Goal: Information Seeking & Learning: Find specific fact

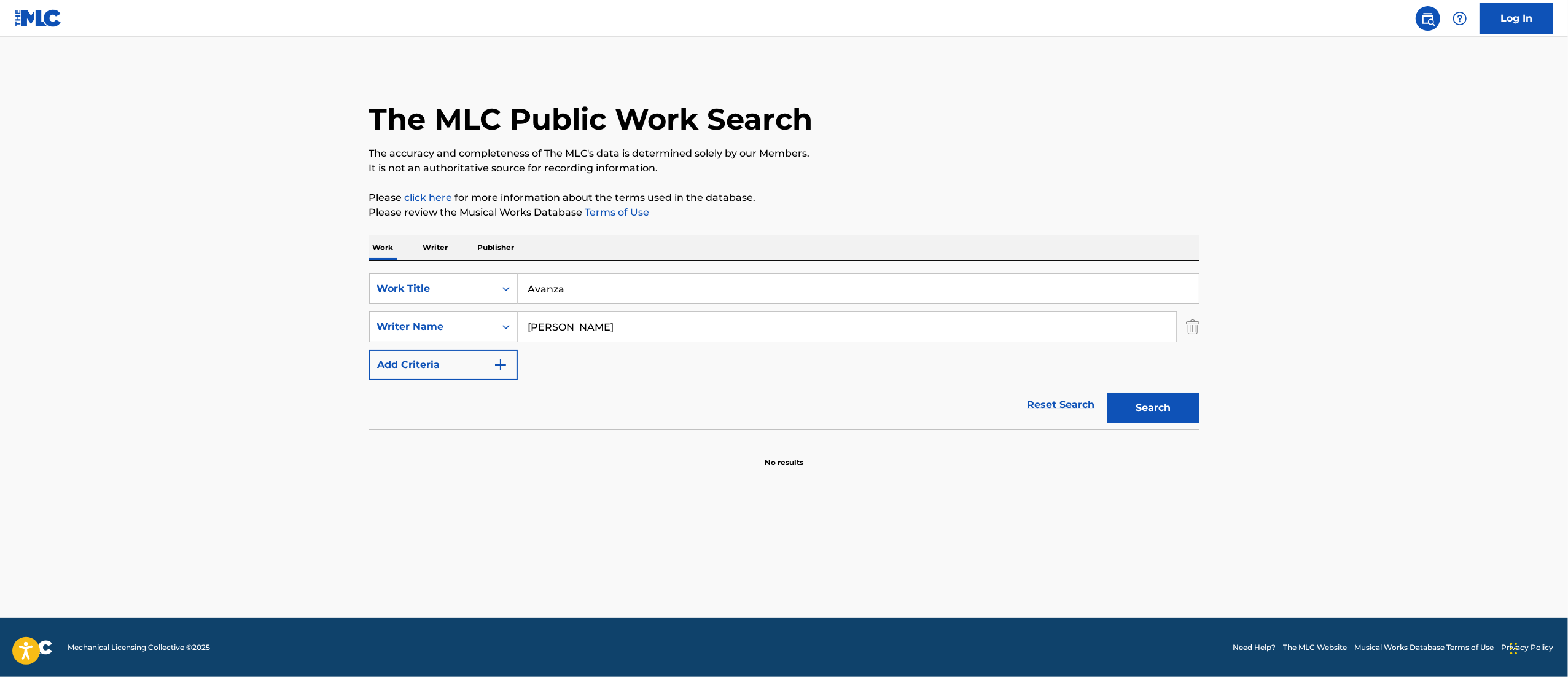
click at [682, 292] on input "Avanza" at bounding box center [858, 289] width 681 height 30
type input "Si Tú Te Vas"
click at [610, 388] on div "Reset Search Search" at bounding box center [785, 405] width 831 height 49
click at [742, 319] on input "[PERSON_NAME]" at bounding box center [847, 327] width 658 height 30
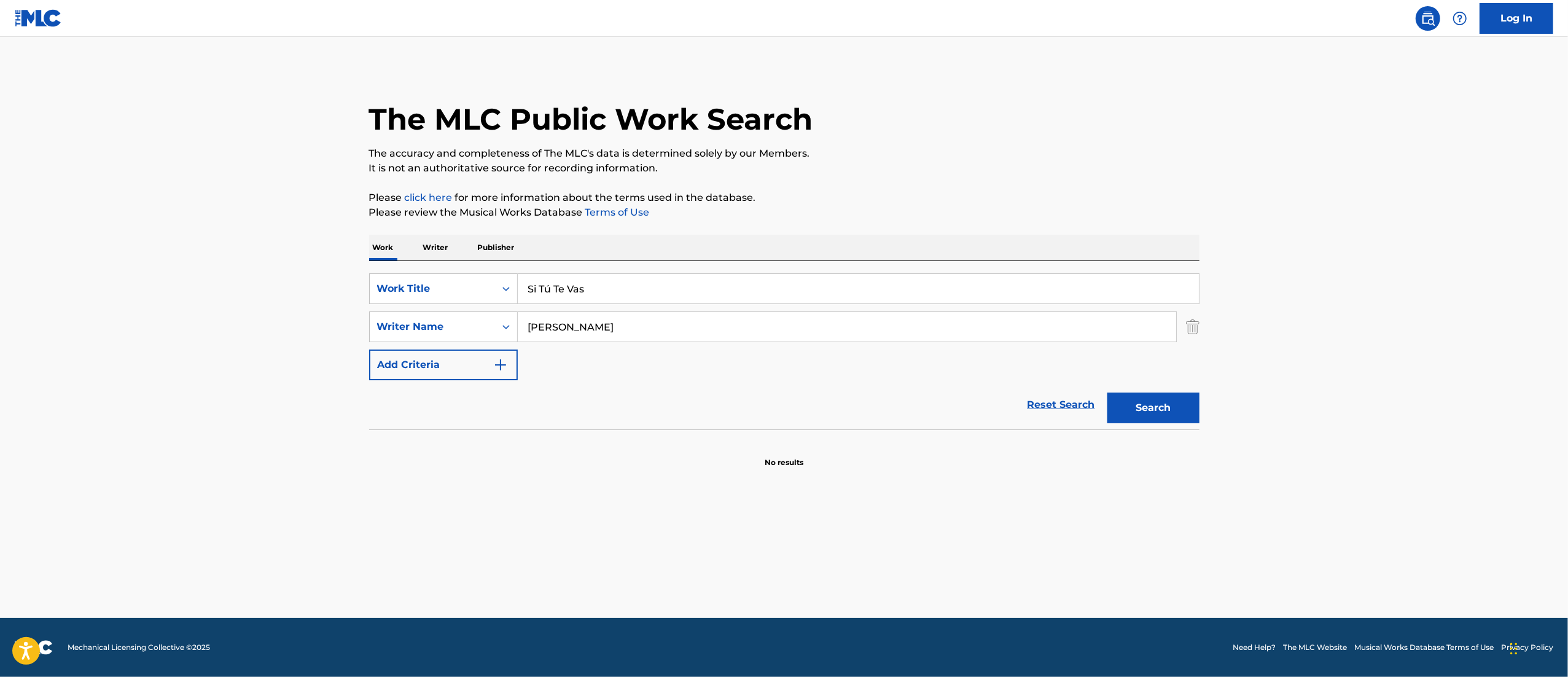
click at [742, 319] on input "[PERSON_NAME]" at bounding box center [847, 327] width 658 height 30
paste input "[PERSON_NAME]"
type input "[PERSON_NAME]"
click at [1107, 393] on button "Search" at bounding box center [1153, 408] width 92 height 30
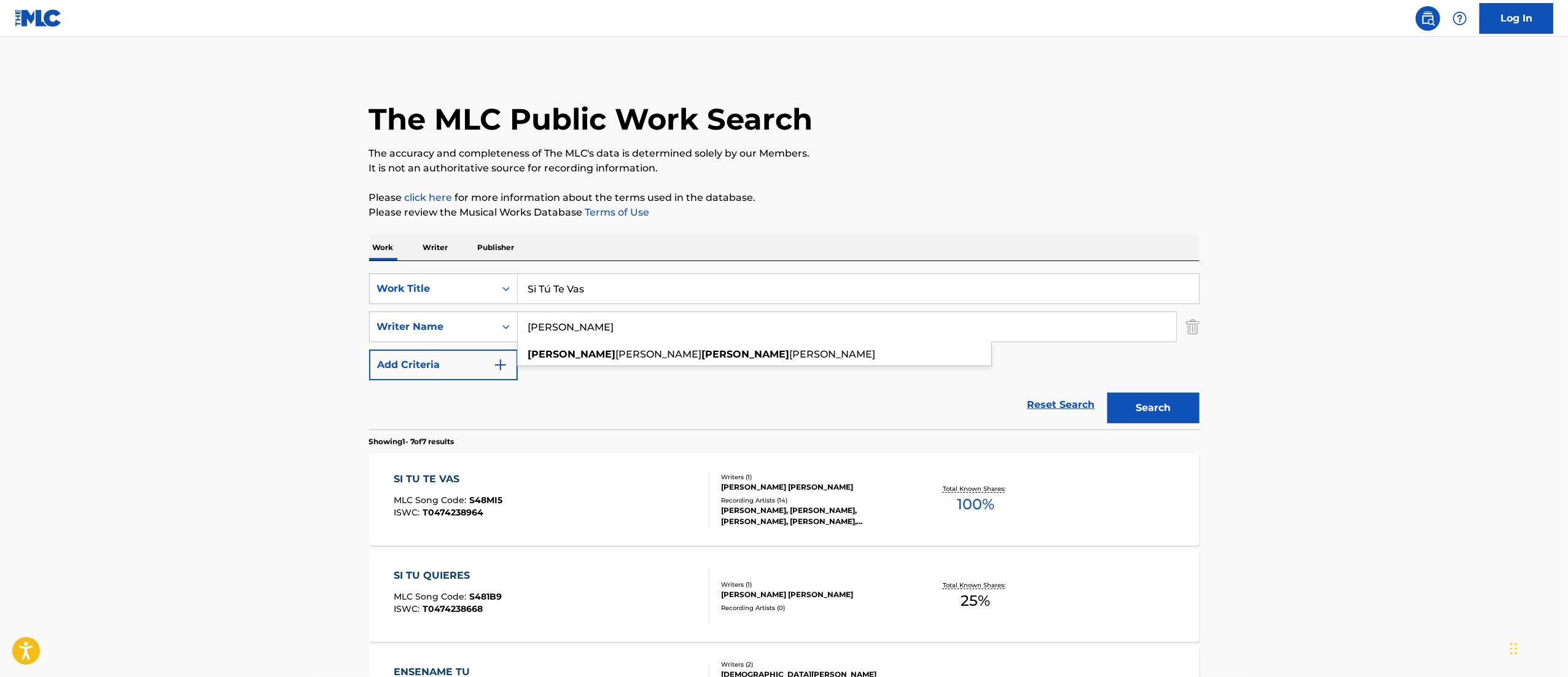
click at [636, 489] on div "SI TU TE VAS MLC Song Code : S48MI5 ISWC : T0474238964" at bounding box center [551, 500] width 316 height 55
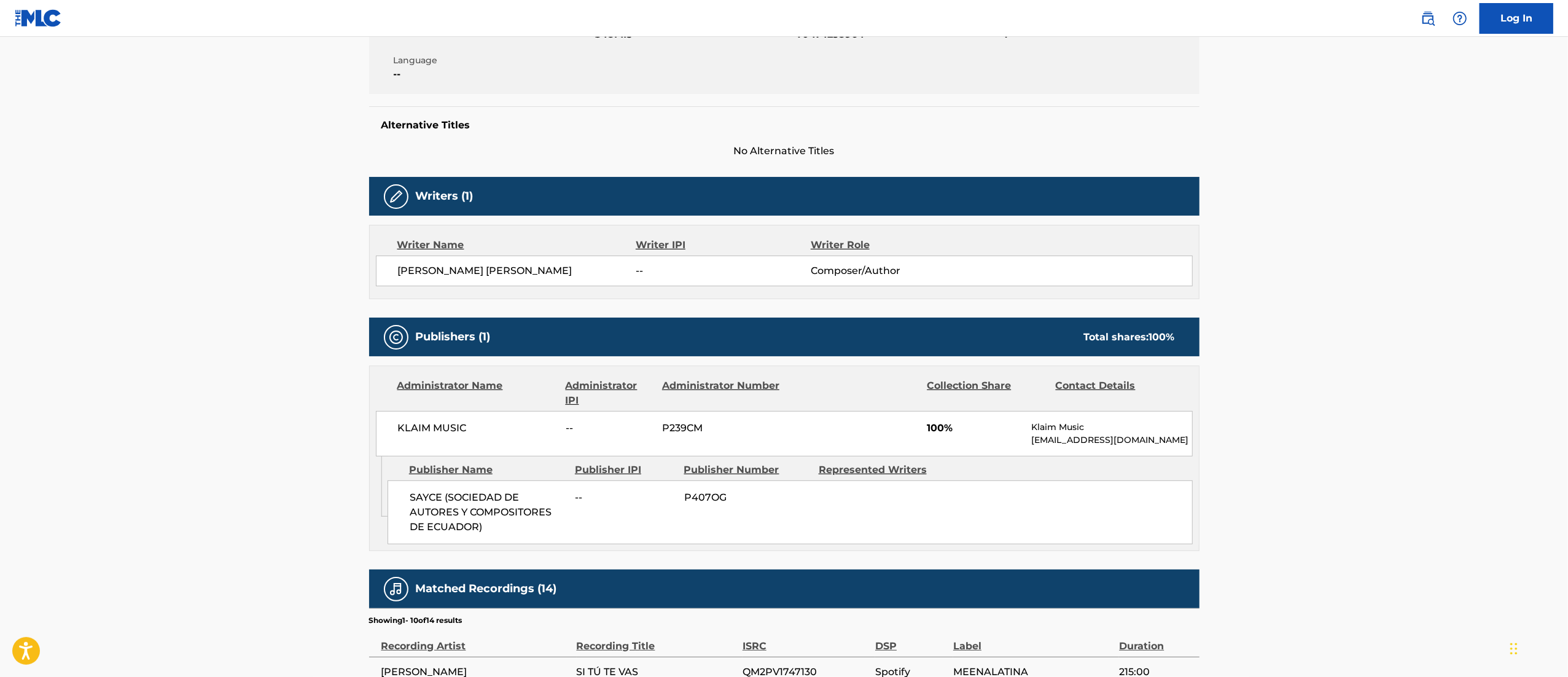
scroll to position [253, 0]
